Goal: Task Accomplishment & Management: Use online tool/utility

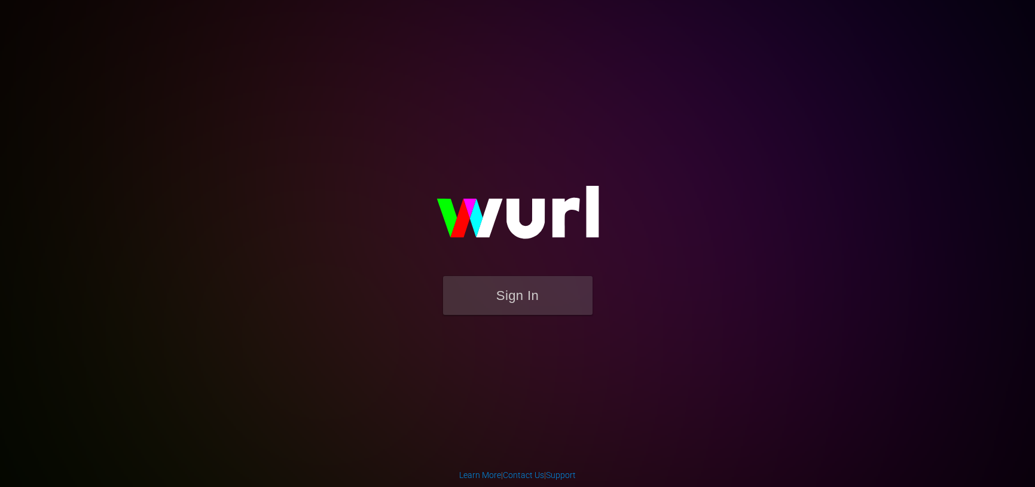
click at [541, 318] on form "Sign In" at bounding box center [517, 301] width 239 height 51
click at [541, 303] on button "Sign In" at bounding box center [518, 295] width 150 height 39
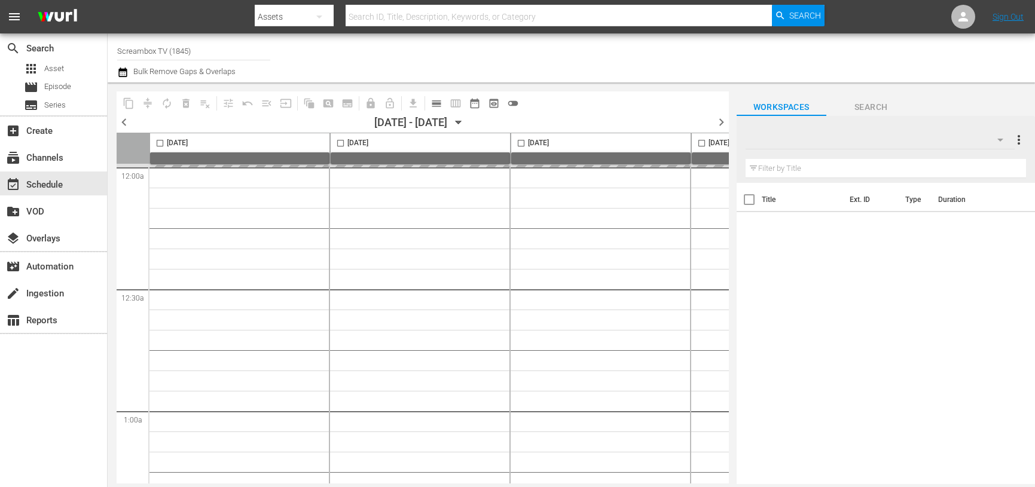
type input "Screambox TV (1845)"
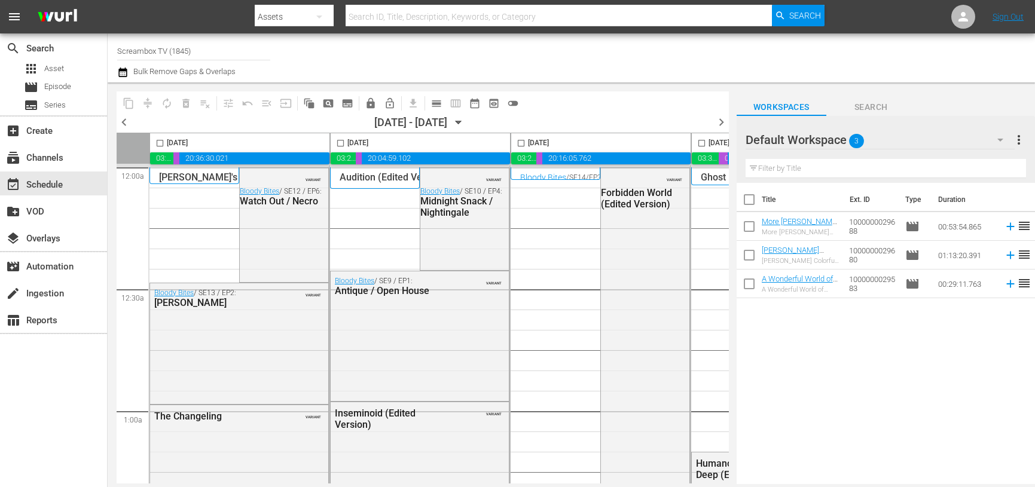
scroll to position [0, 690]
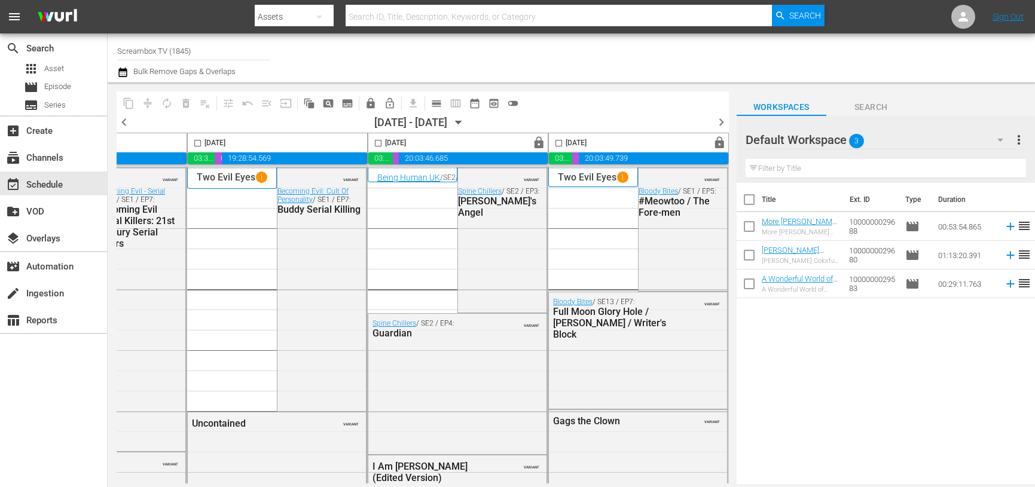
click at [717, 118] on span "chevron_right" at bounding box center [721, 122] width 15 height 15
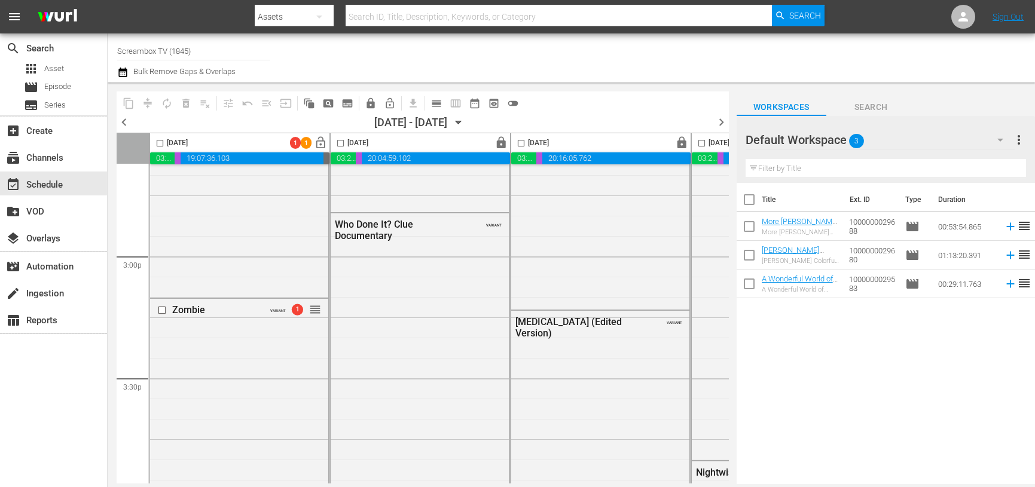
scroll to position [3592, 0]
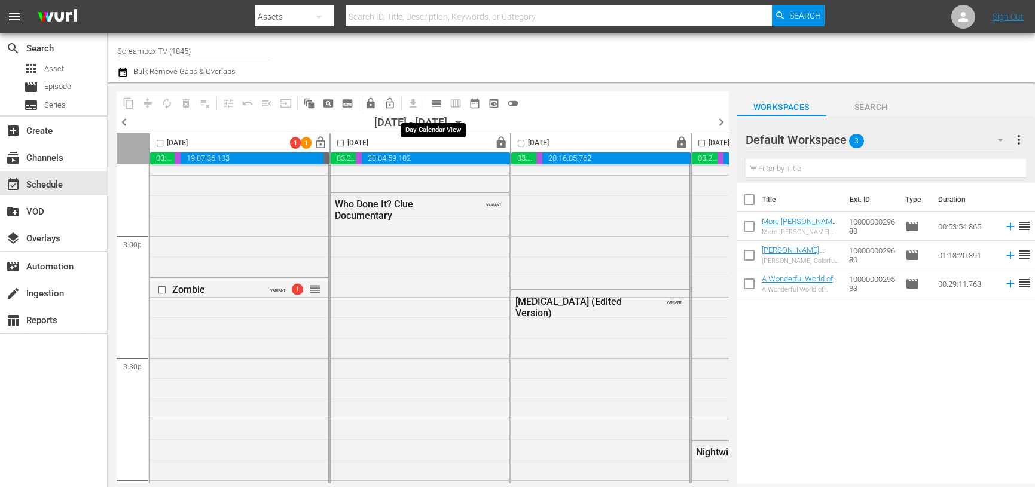
click at [440, 105] on span "calendar_view_day_outlined" at bounding box center [437, 103] width 12 height 12
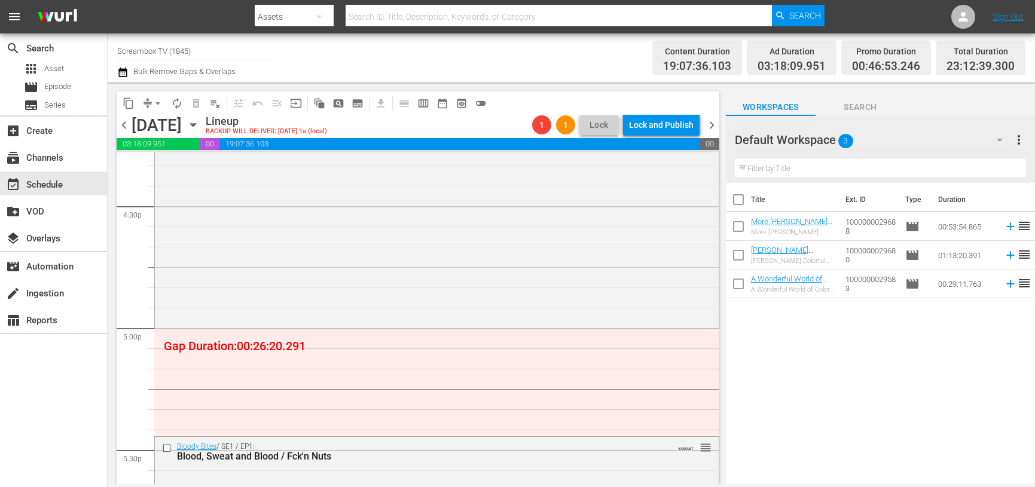
scroll to position [4030, 0]
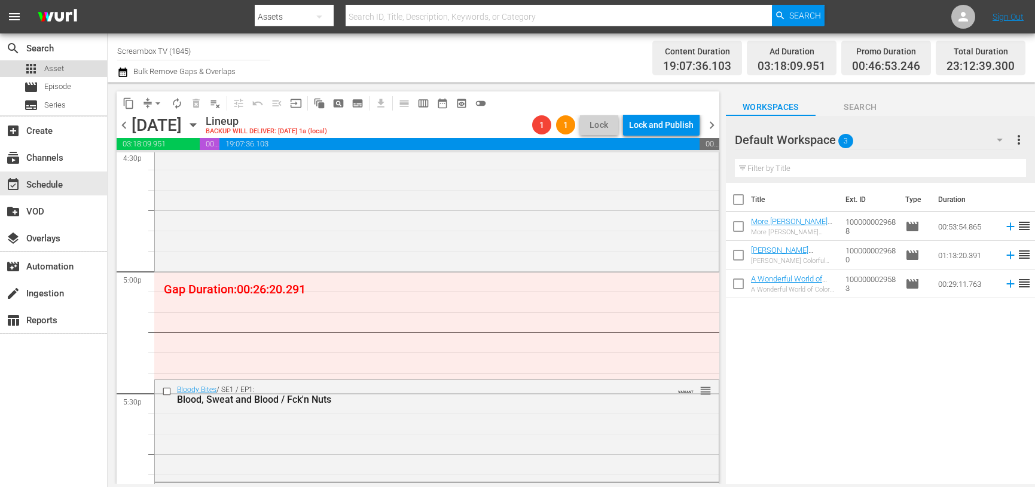
click at [57, 72] on span "Asset" at bounding box center [54, 69] width 20 height 12
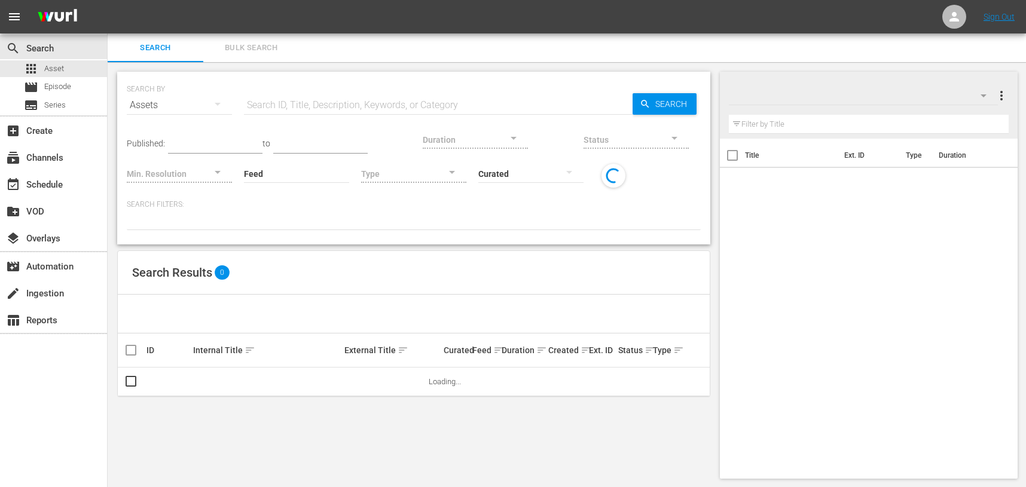
click at [358, 44] on div "Search Bulk Search" at bounding box center [567, 47] width 919 height 29
click at [254, 51] on span "Bulk Search" at bounding box center [251, 48] width 81 height 14
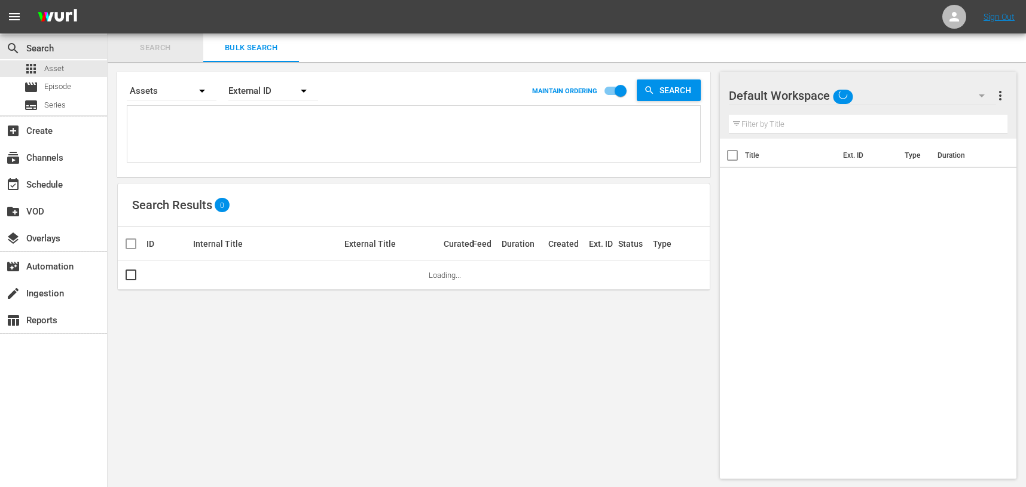
click at [176, 49] on span "Search" at bounding box center [155, 48] width 81 height 14
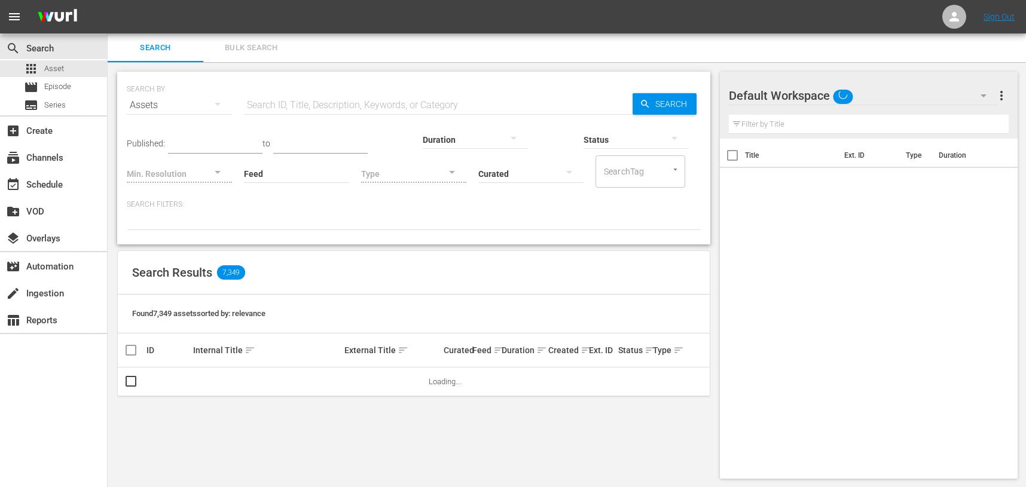
click at [303, 109] on input "text" at bounding box center [438, 105] width 389 height 29
paste input "1000000057685"
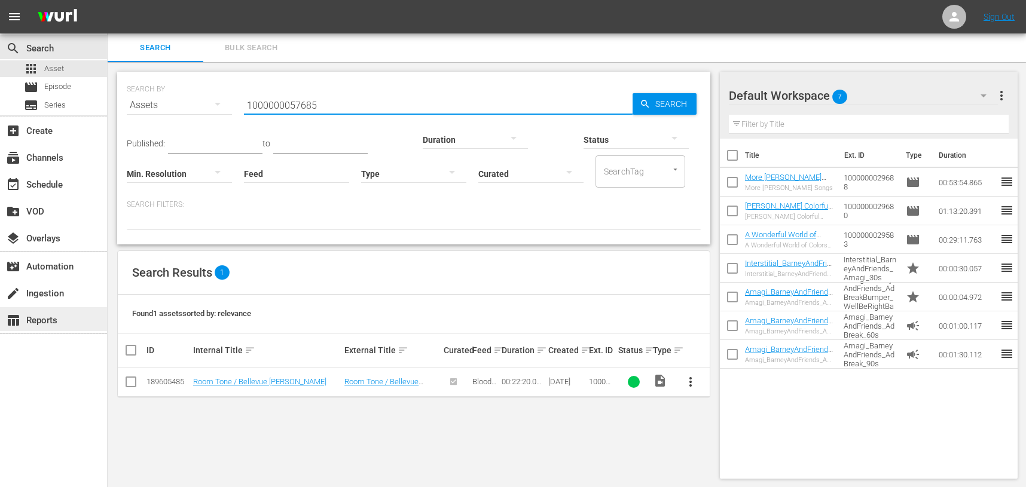
type input "1000000057685"
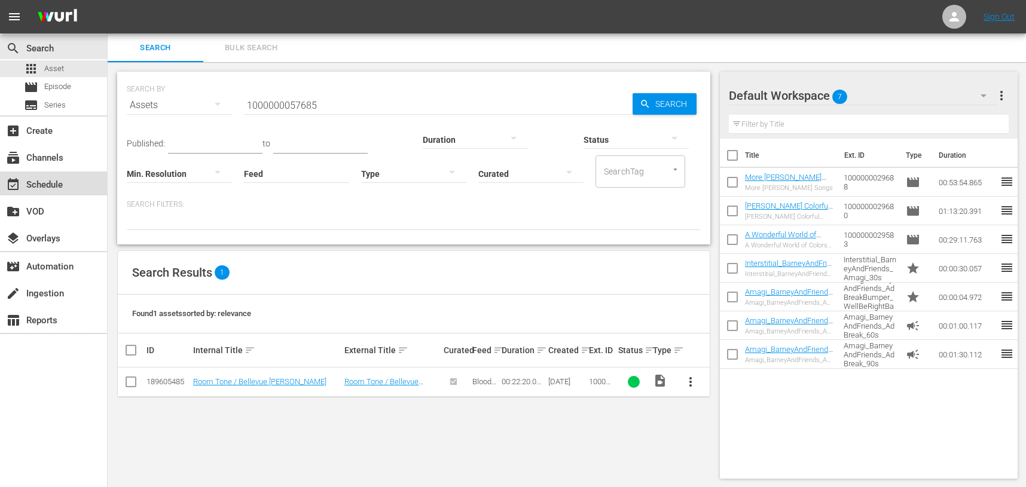
click at [46, 181] on div "event_available Schedule" at bounding box center [33, 183] width 67 height 11
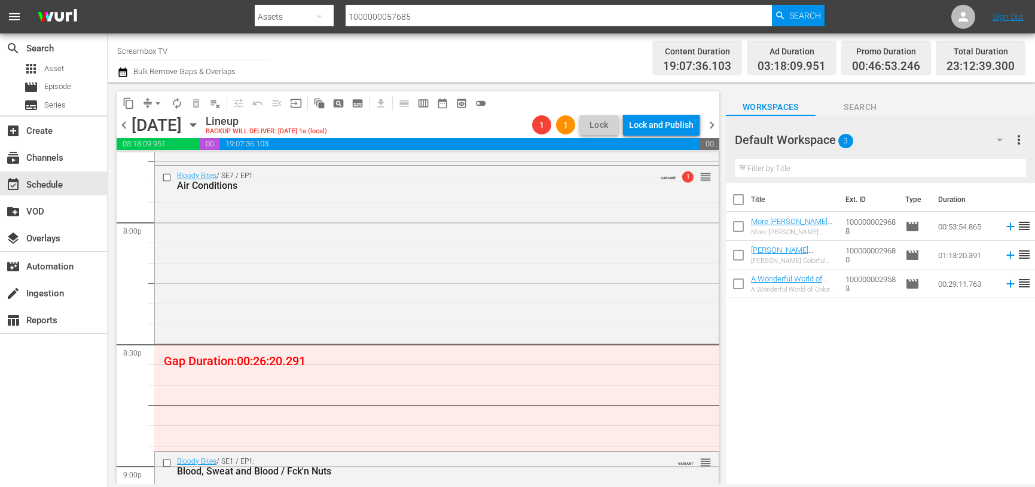
scroll to position [4822, 0]
